Goal: Transaction & Acquisition: Purchase product/service

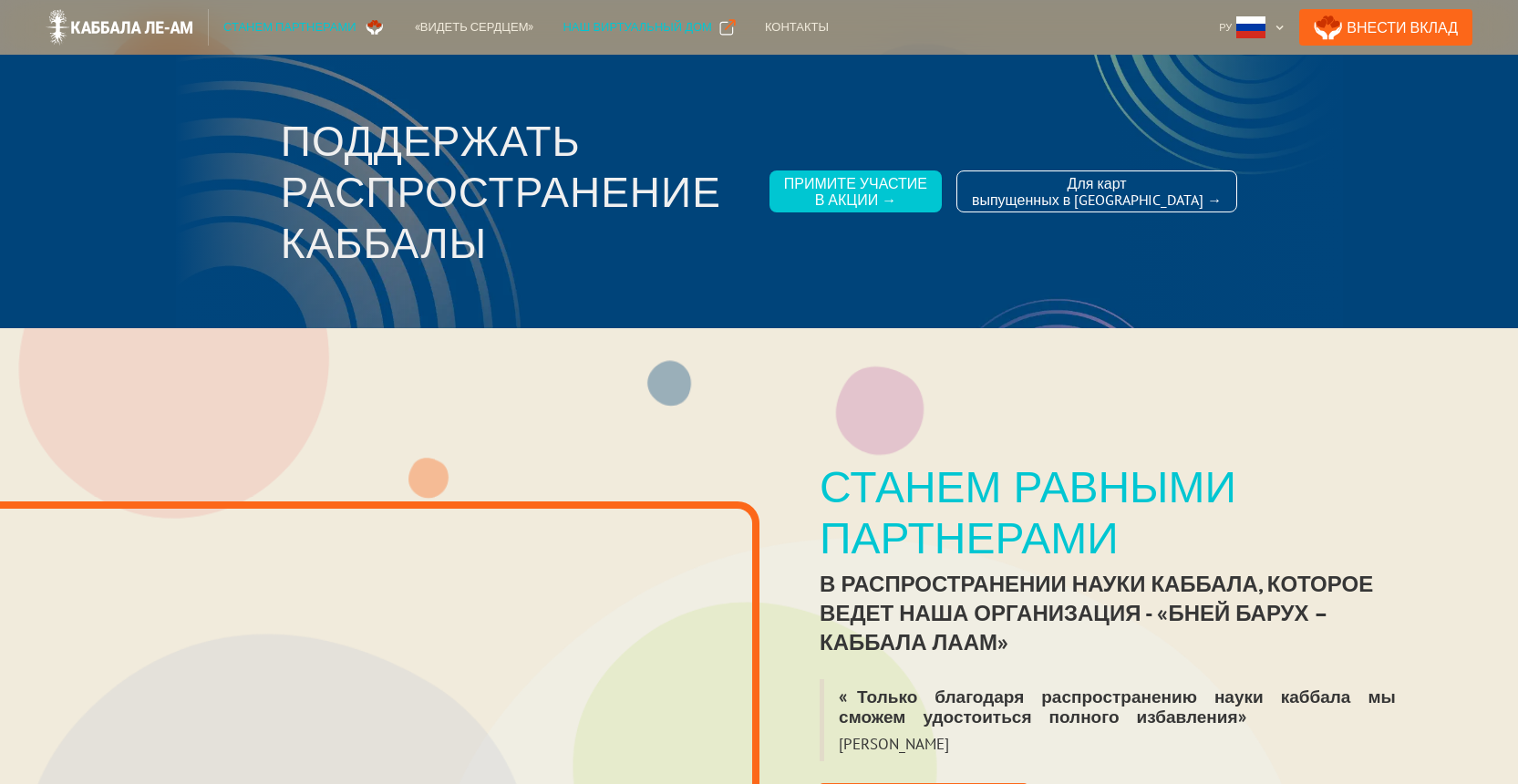
click at [645, 26] on div "Наш виртуальный дом" at bounding box center [637, 26] width 149 height 18
click at [292, 25] on div "Станем партнерами" at bounding box center [290, 26] width 133 height 18
click at [459, 25] on div "«Видеть сердцем»" at bounding box center [475, 26] width 120 height 18
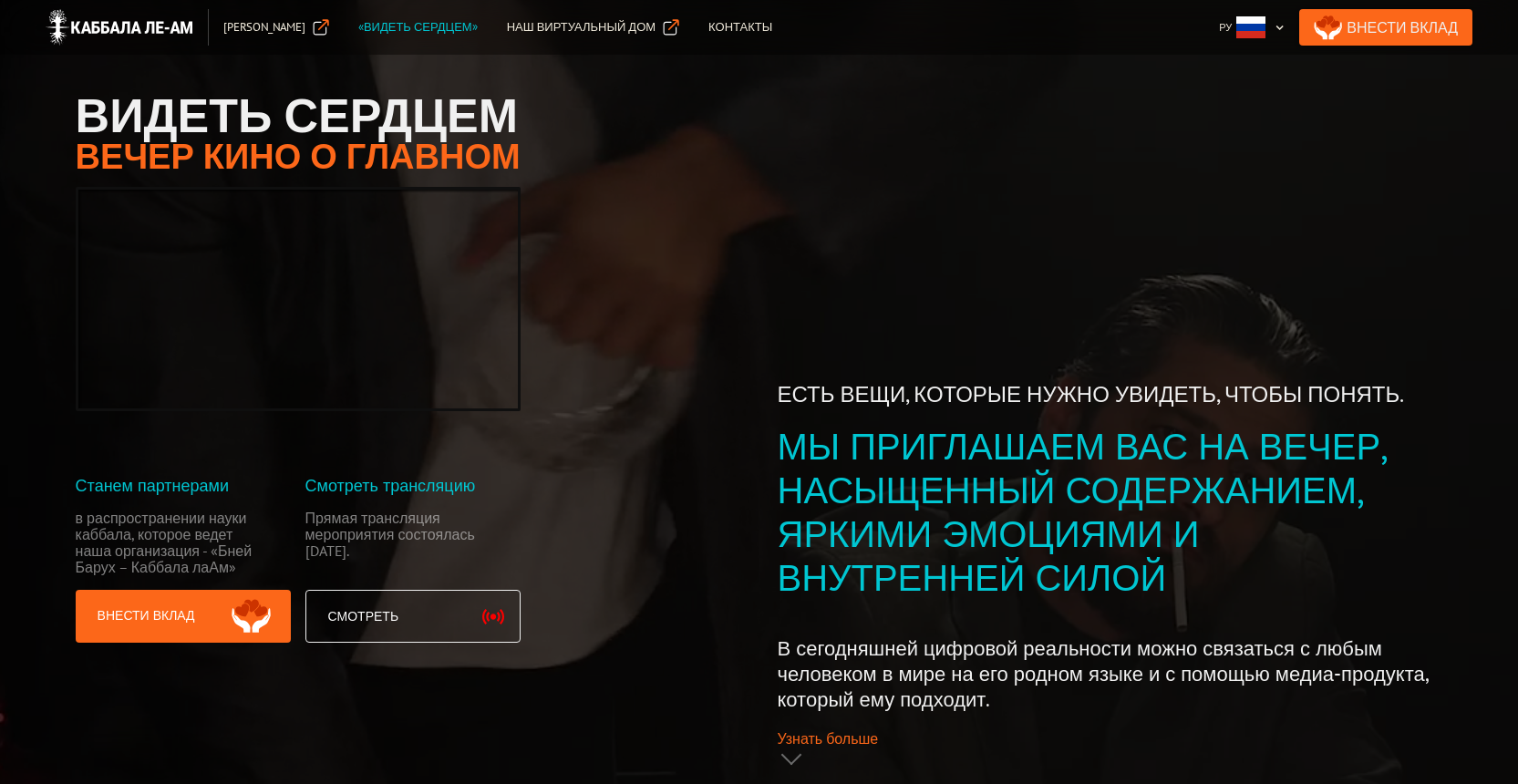
click at [1404, 30] on link "Внести Вклад" at bounding box center [1386, 27] width 174 height 37
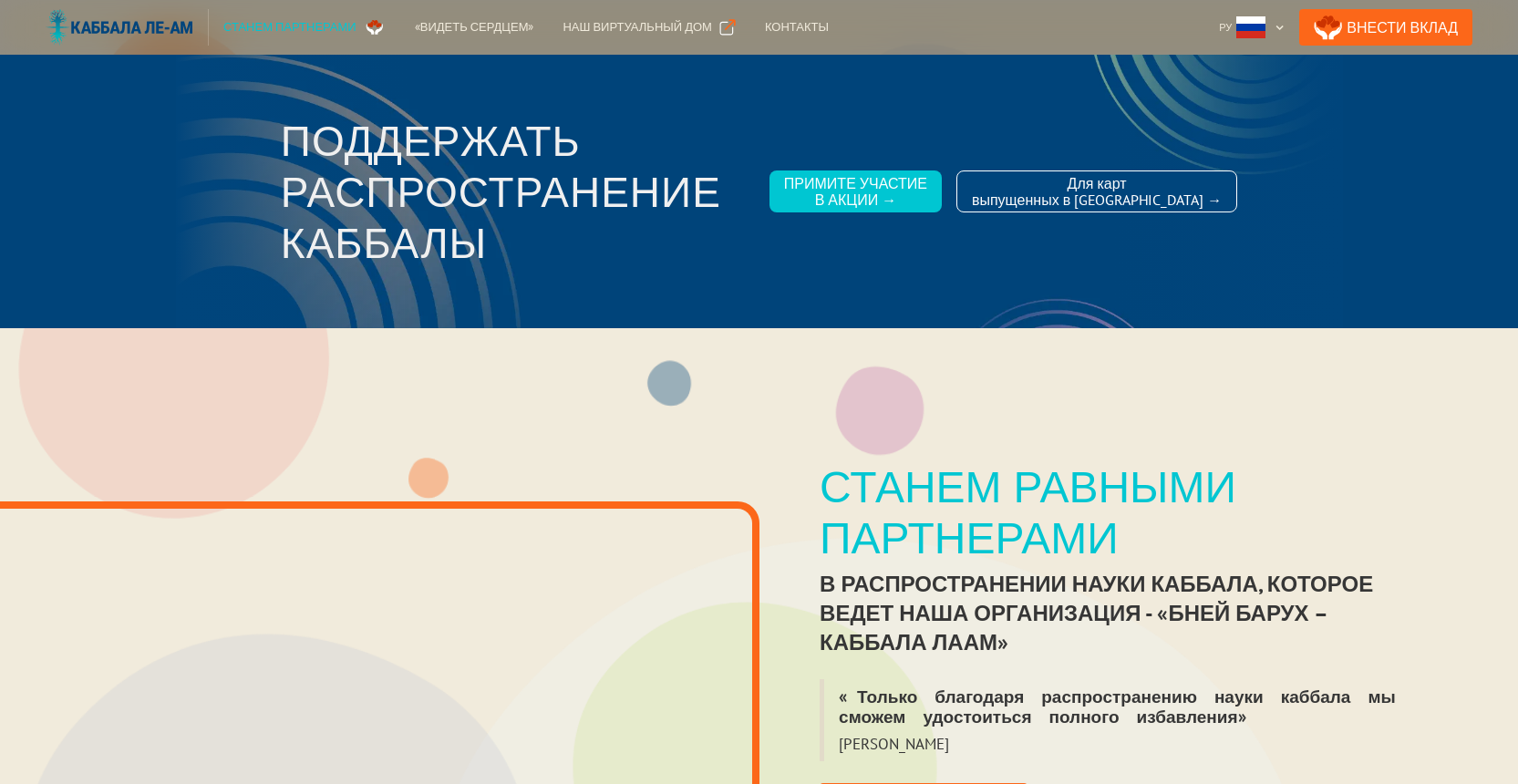
click at [135, 24] on img at bounding box center [119, 27] width 148 height 37
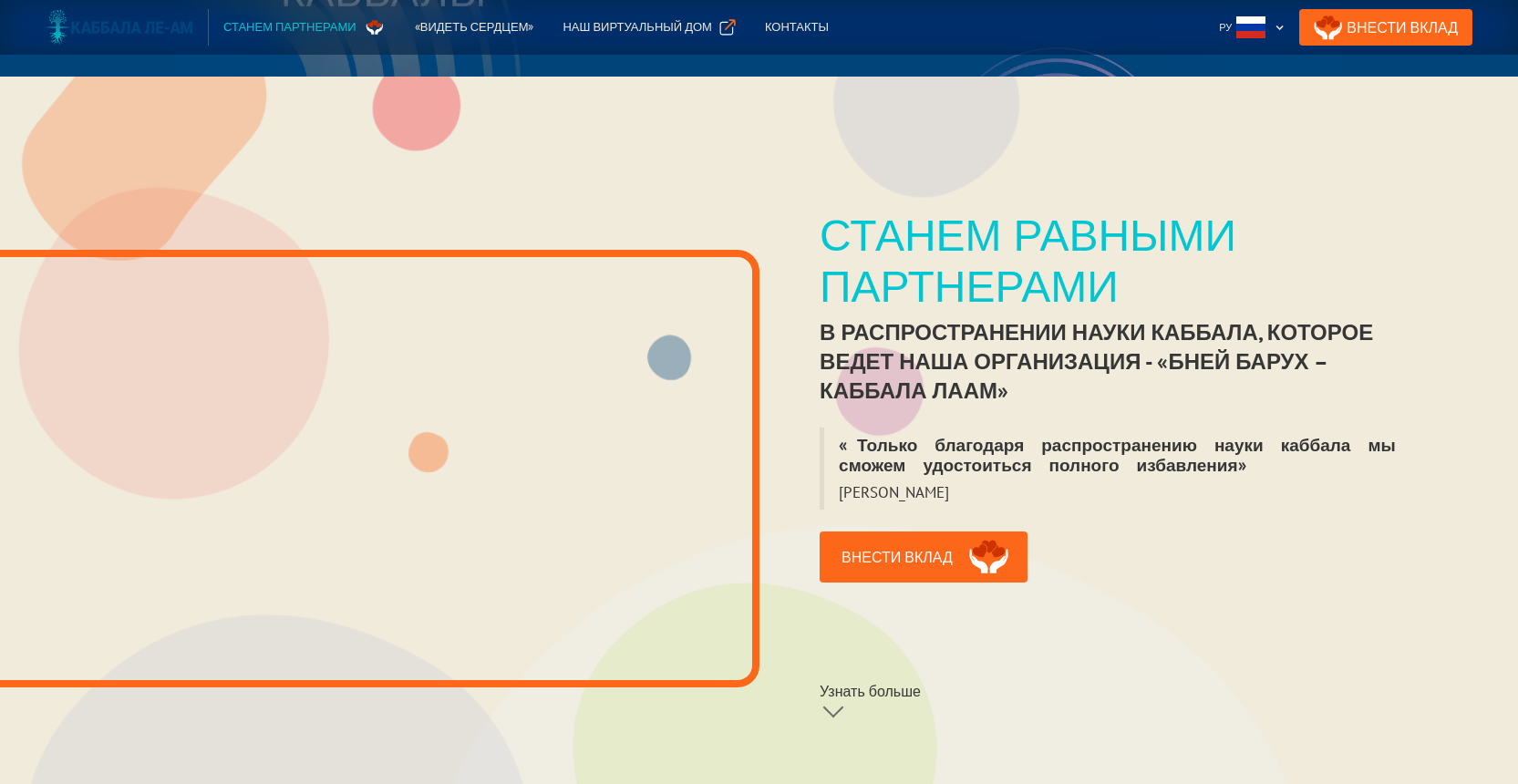
scroll to position [274, 0]
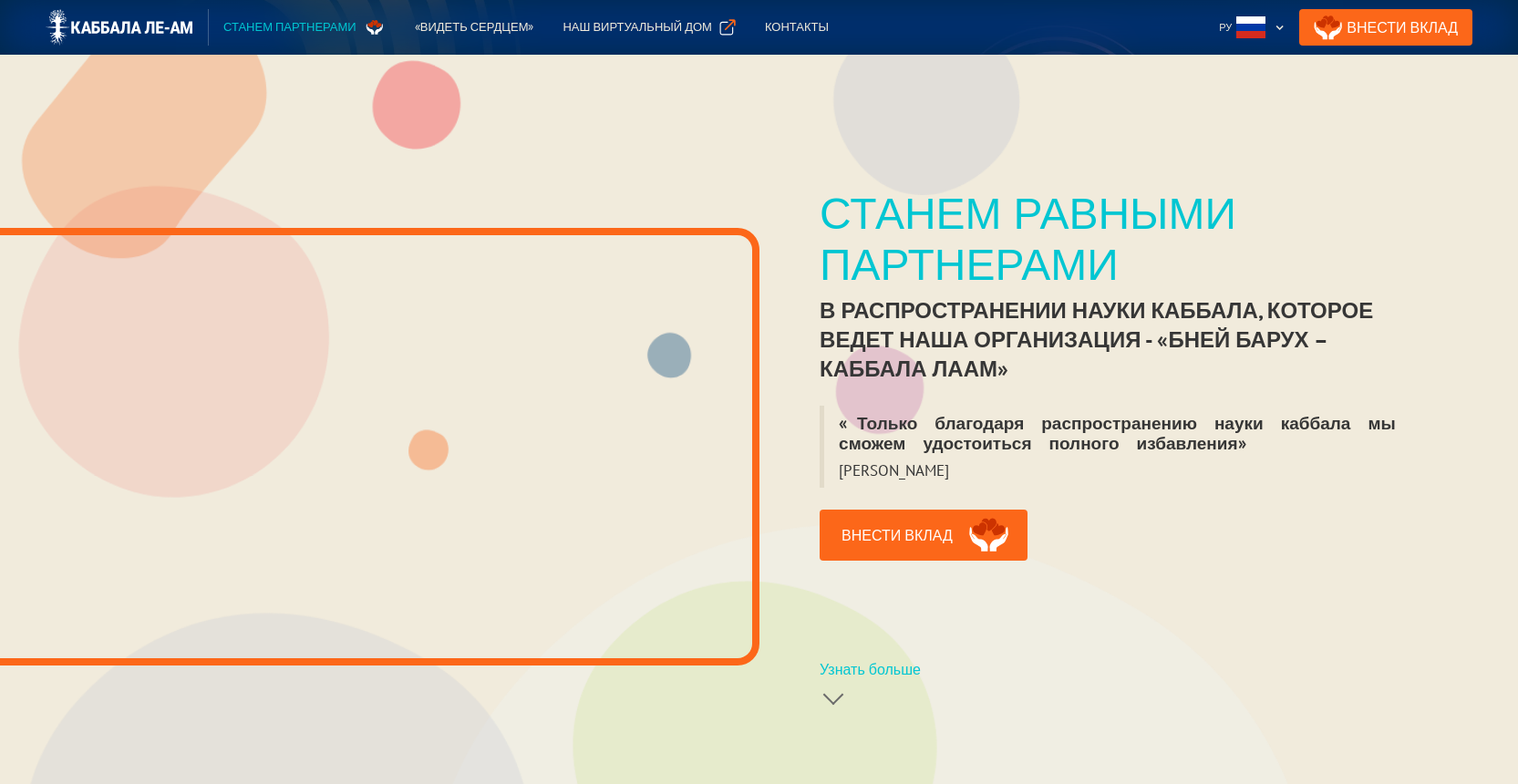
click at [843, 685] on div at bounding box center [834, 695] width 21 height 21
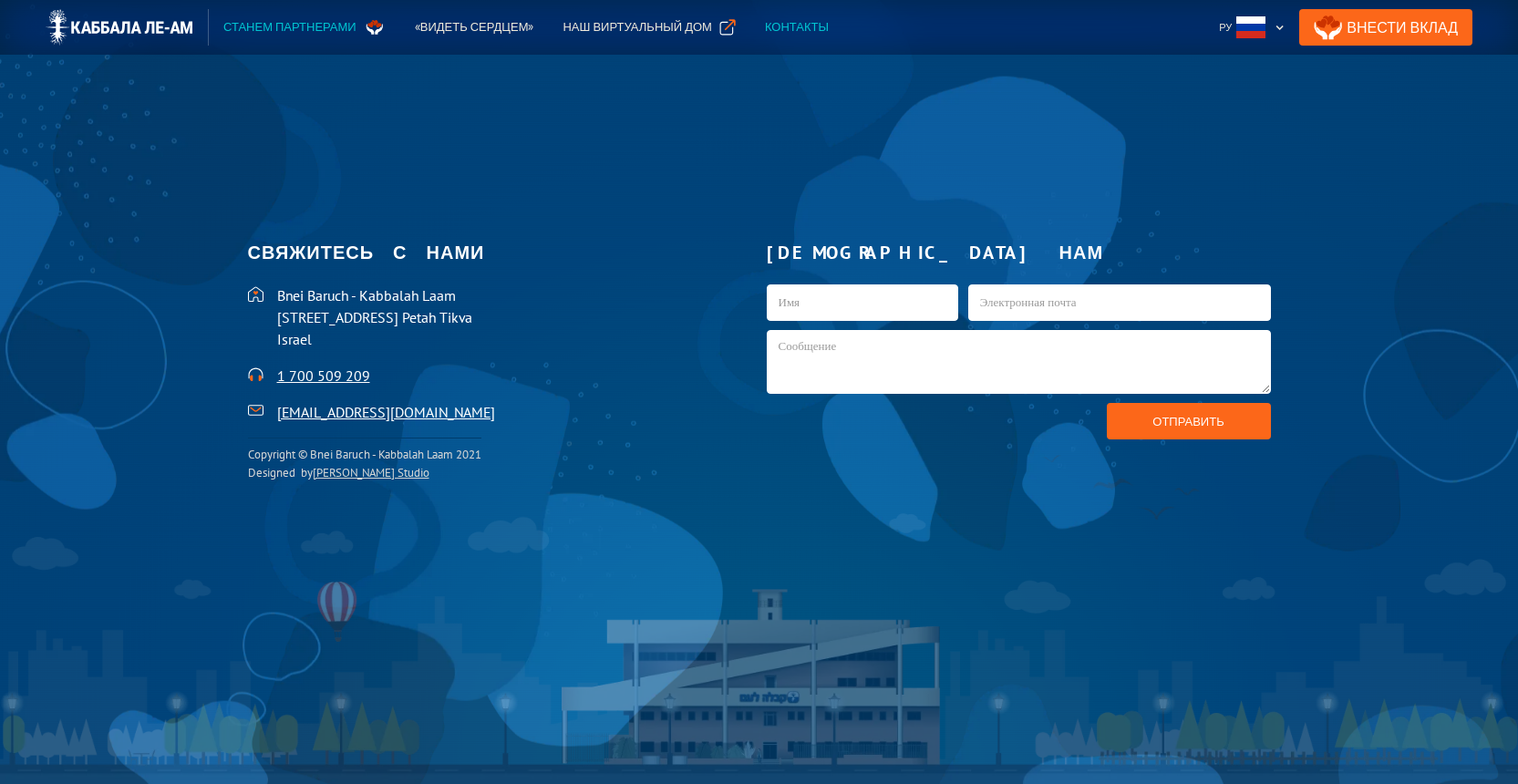
scroll to position [4243, 0]
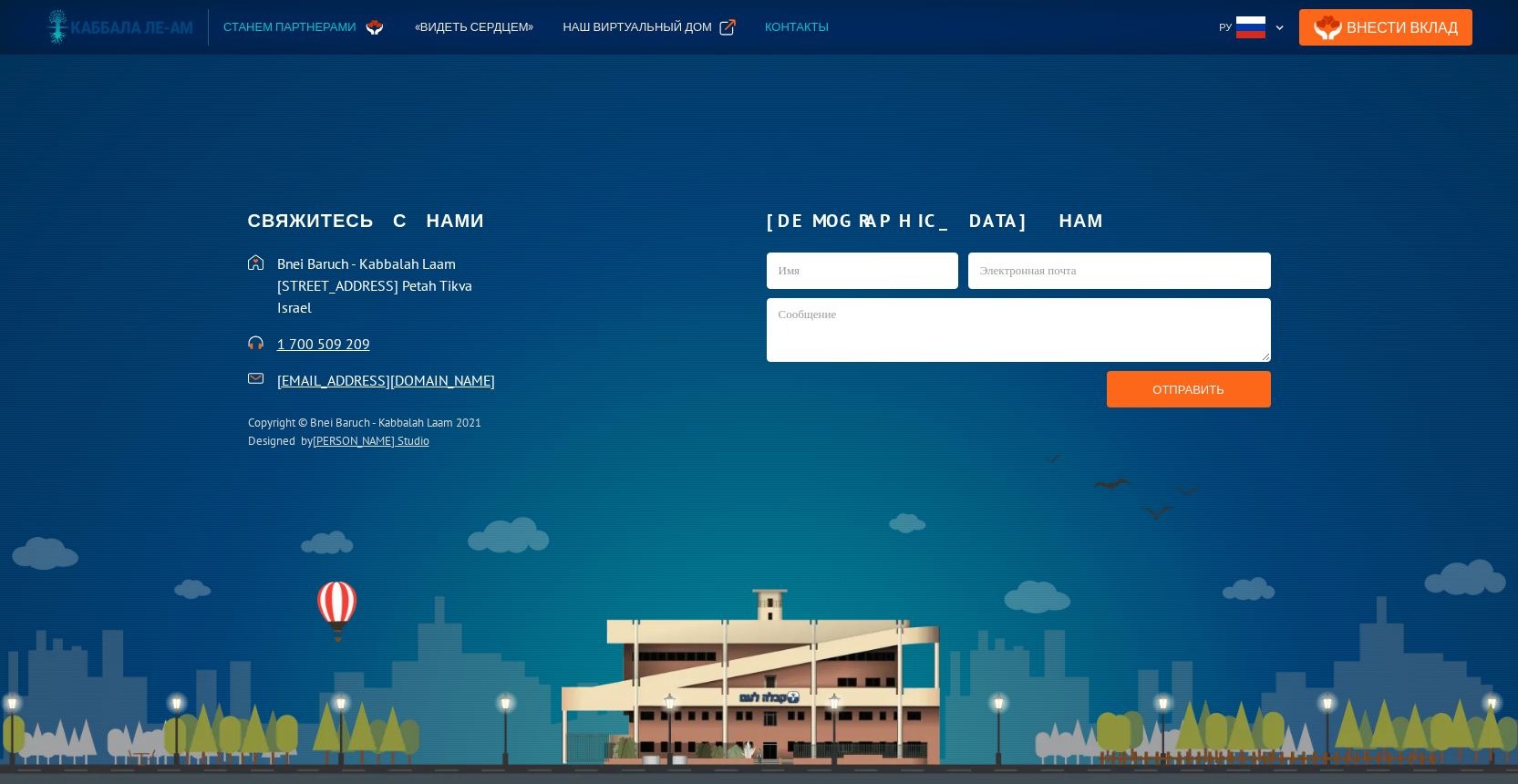
click at [146, 22] on img at bounding box center [119, 27] width 148 height 37
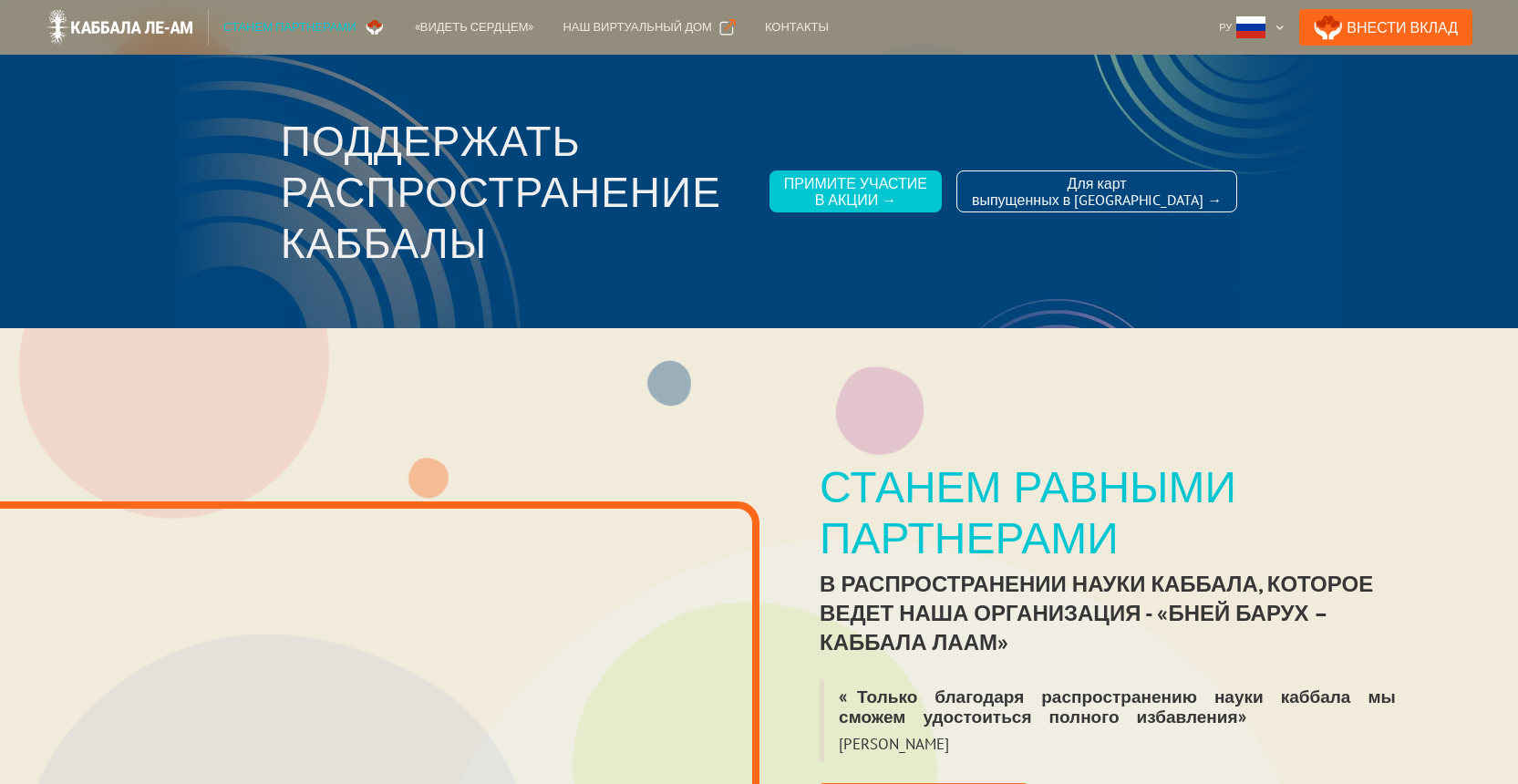
click at [297, 26] on div "Станем партнерами" at bounding box center [290, 26] width 133 height 18
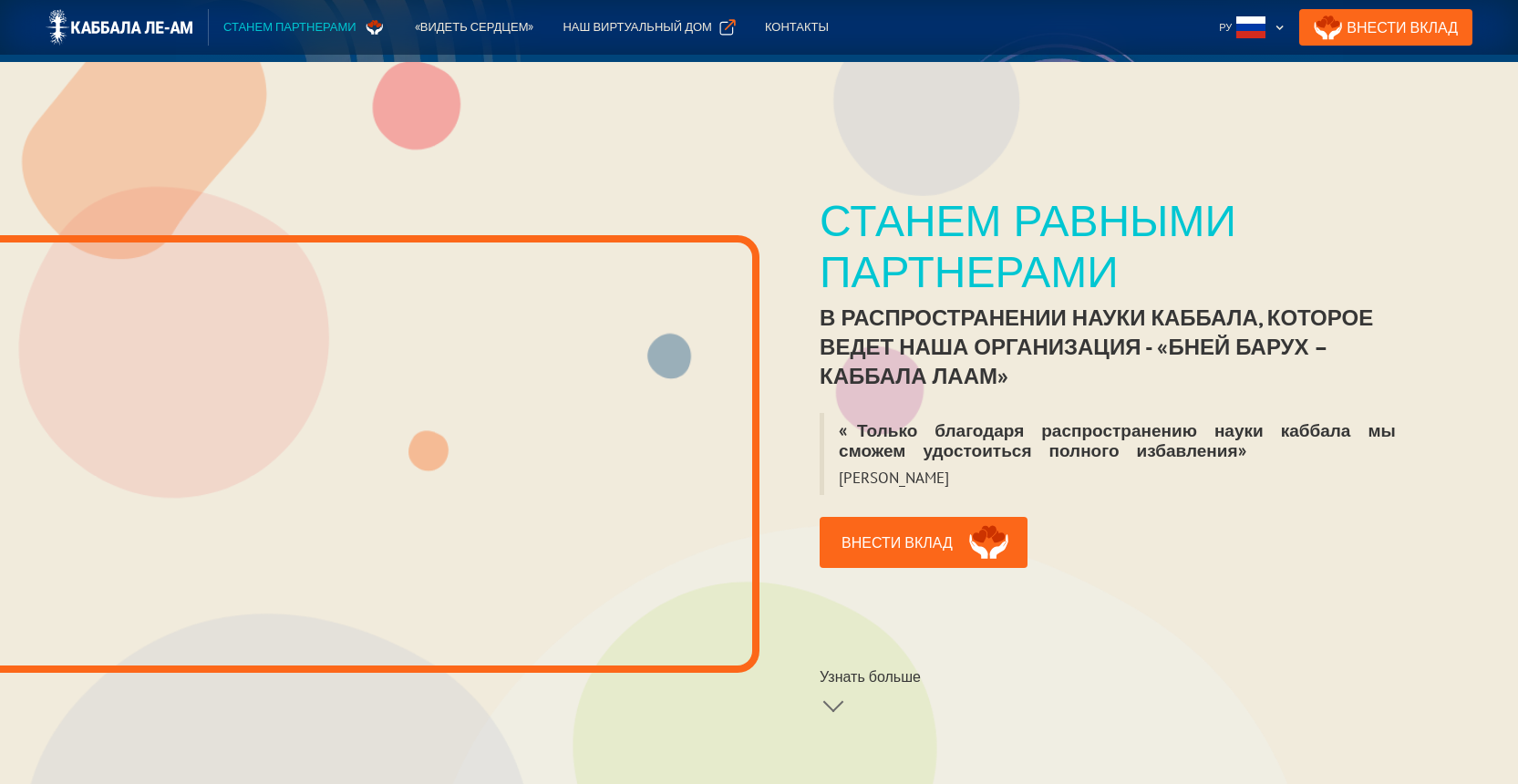
scroll to position [279, 0]
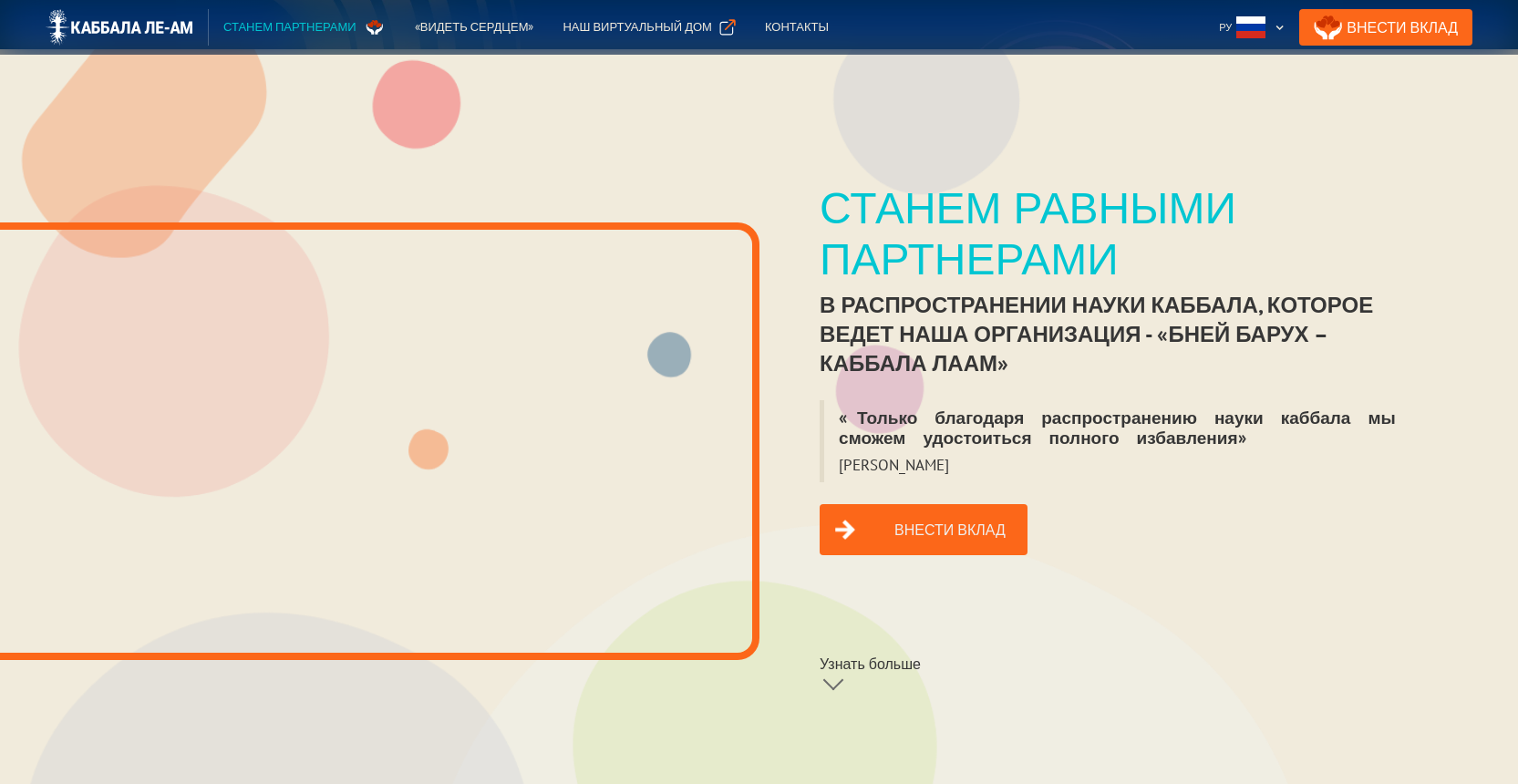
click at [910, 516] on link "Внести вклад" at bounding box center [924, 529] width 208 height 51
